Goal: Register for event/course

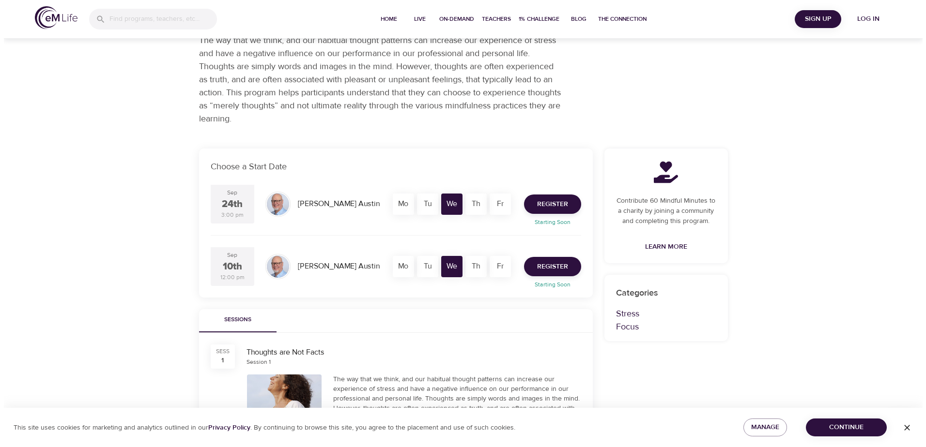
scroll to position [97, 0]
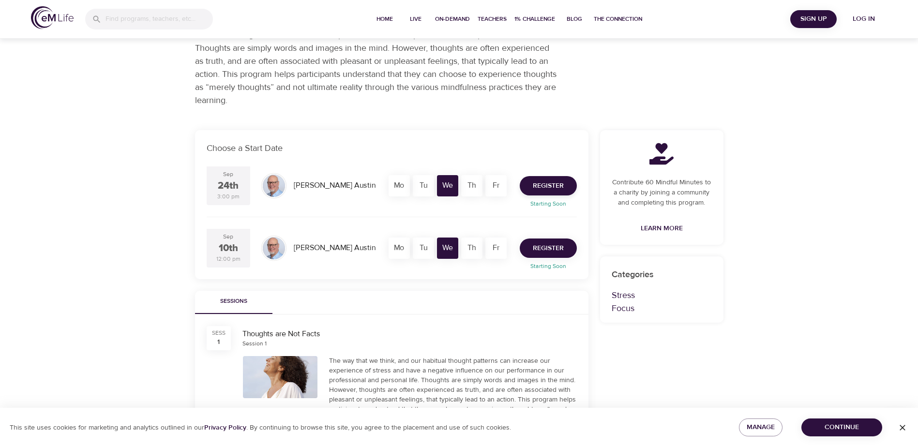
click at [546, 247] on span "Register" at bounding box center [548, 249] width 31 height 12
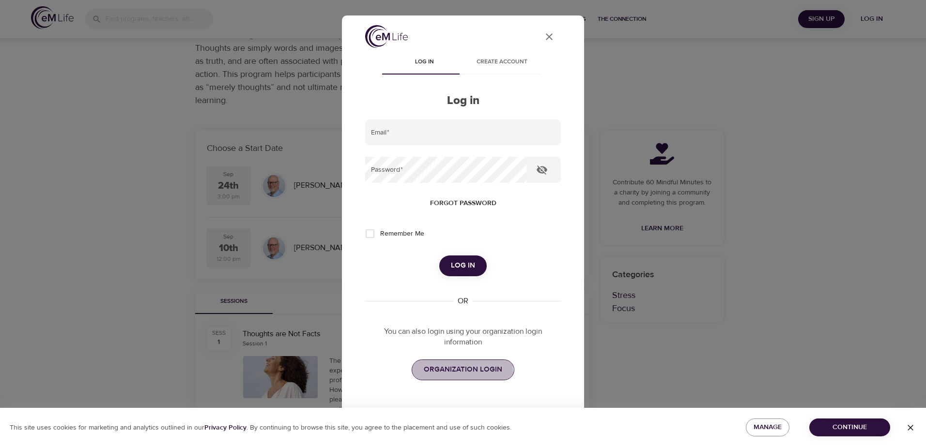
click at [448, 374] on span "ORGANIZATION LOGIN" at bounding box center [463, 370] width 78 height 13
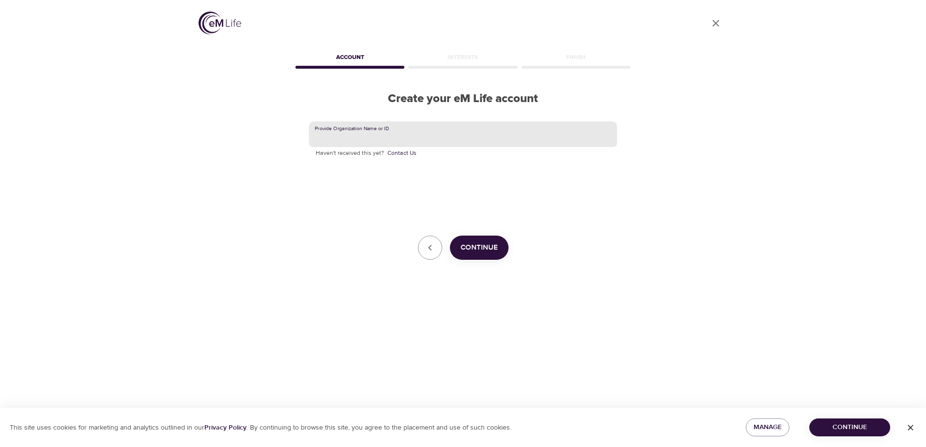
click at [411, 134] on input "text" at bounding box center [463, 134] width 308 height 26
type input "MetLife"
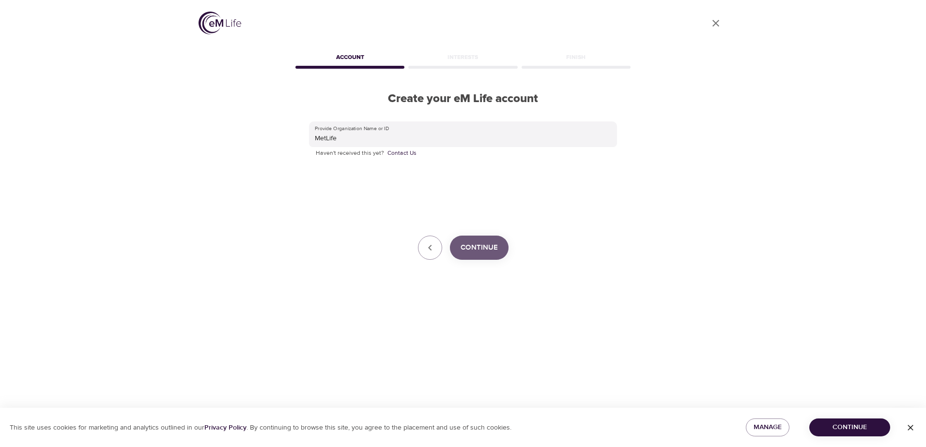
click at [484, 253] on span "Continue" at bounding box center [478, 248] width 37 height 13
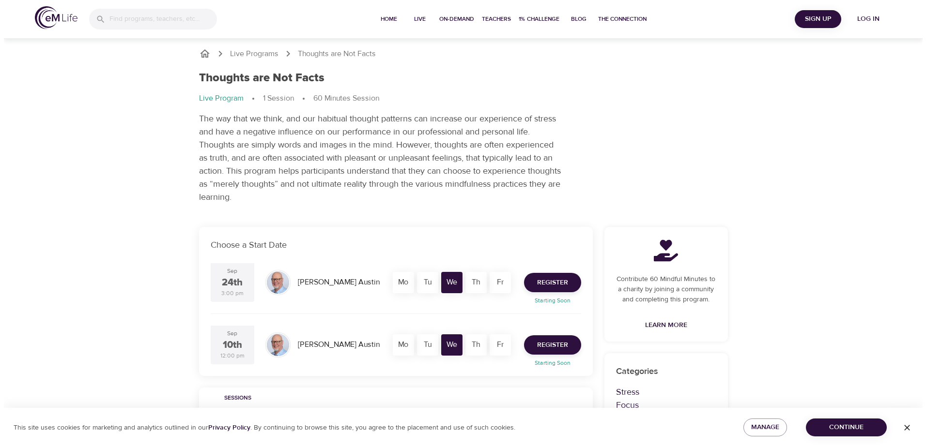
scroll to position [96, 0]
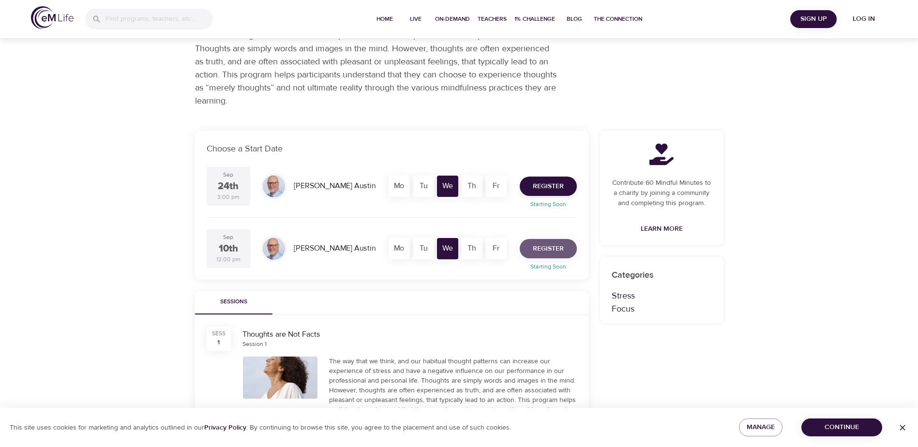
click at [555, 249] on span "Register" at bounding box center [548, 249] width 31 height 12
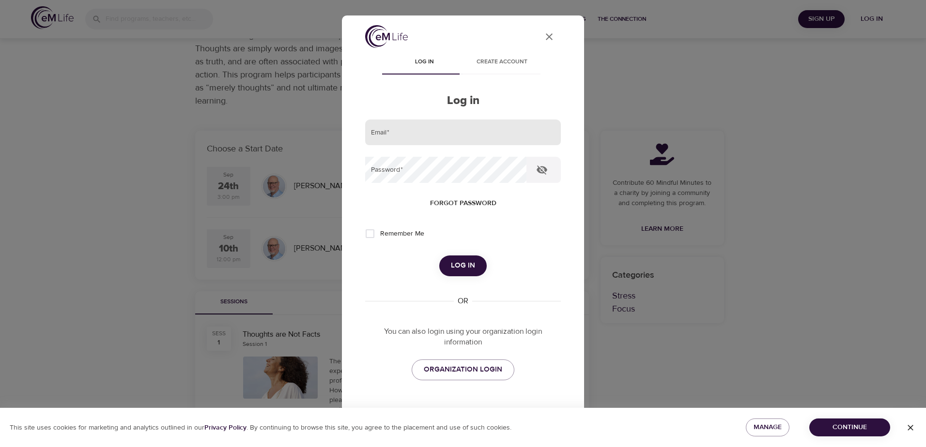
click at [437, 138] on input "email" at bounding box center [463, 133] width 196 height 26
type input "[PERSON_NAME][EMAIL_ADDRESS][PERSON_NAME][DOMAIN_NAME]"
click at [539, 170] on icon "button" at bounding box center [541, 170] width 11 height 9
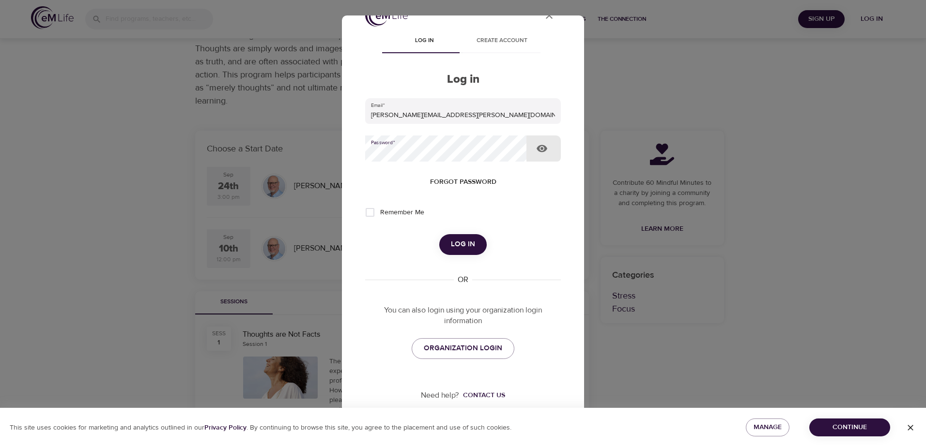
scroll to position [0, 0]
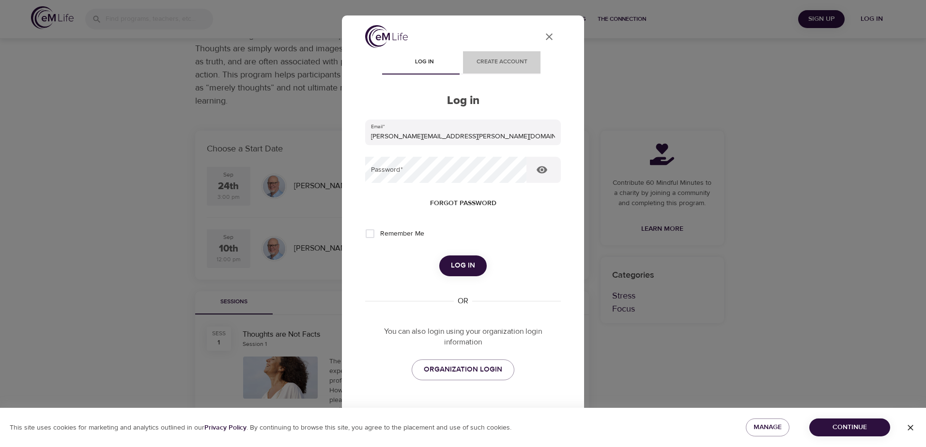
click at [503, 62] on span "Create account" at bounding box center [502, 62] width 66 height 10
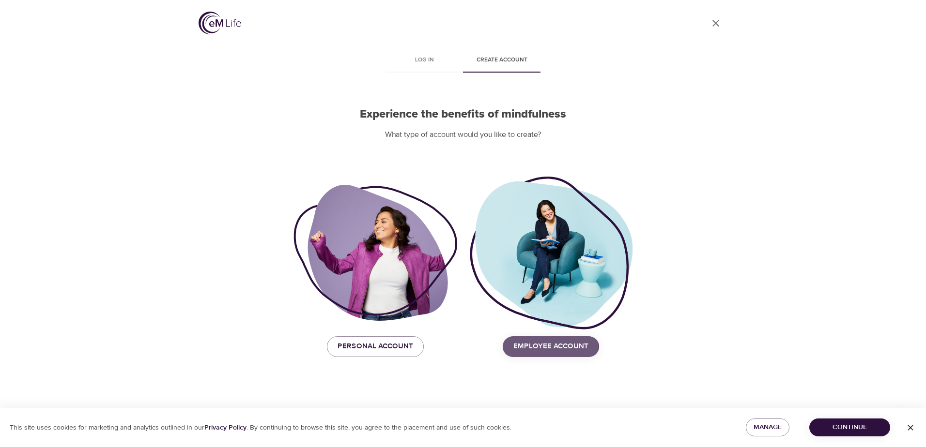
click at [533, 348] on span "Employee Account" at bounding box center [550, 346] width 75 height 13
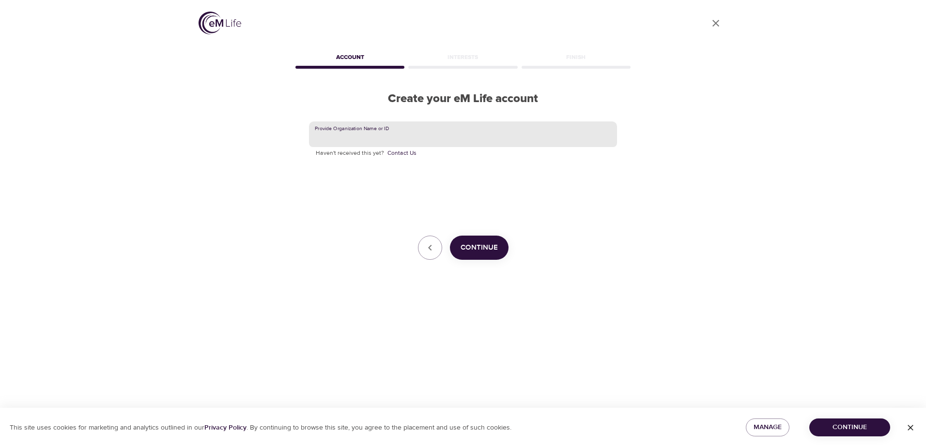
click at [387, 138] on input "text" at bounding box center [463, 134] width 308 height 26
type input "MetLife"
click at [484, 244] on span "Continue" at bounding box center [478, 248] width 37 height 13
